Goal: Complete application form

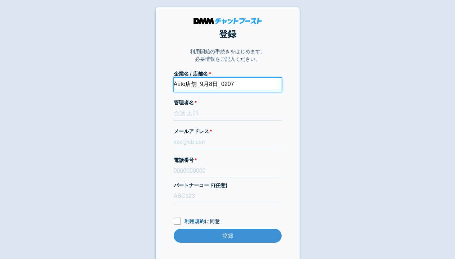
type input "Auto店舗_9月8日_0207"
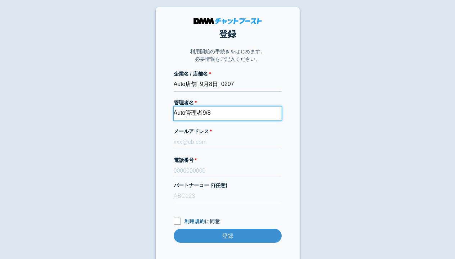
type input "Auto管理者9/8"
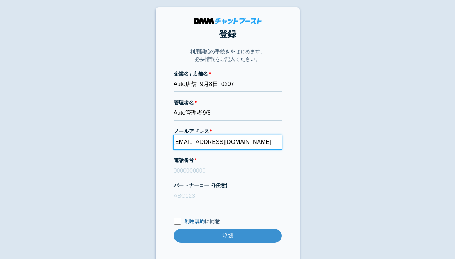
type input "[EMAIL_ADDRESS][DOMAIN_NAME]"
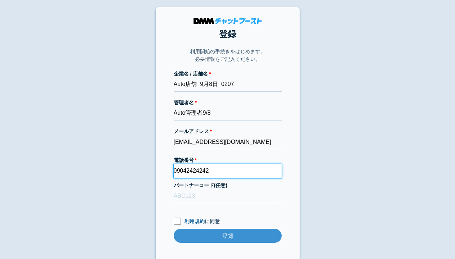
type input "09042424242"
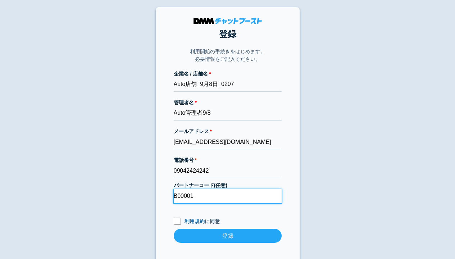
type input "B00001"
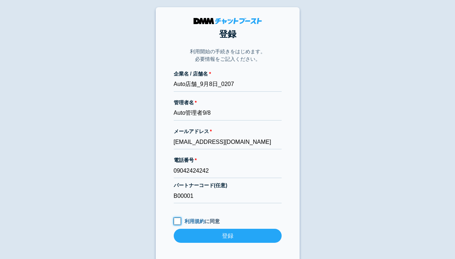
click at [177, 221] on input "利用規約 に同意" at bounding box center [177, 221] width 7 height 7
checkbox input "true"
click at [228, 236] on input "登録" at bounding box center [228, 236] width 108 height 14
